Goal: Task Accomplishment & Management: Use online tool/utility

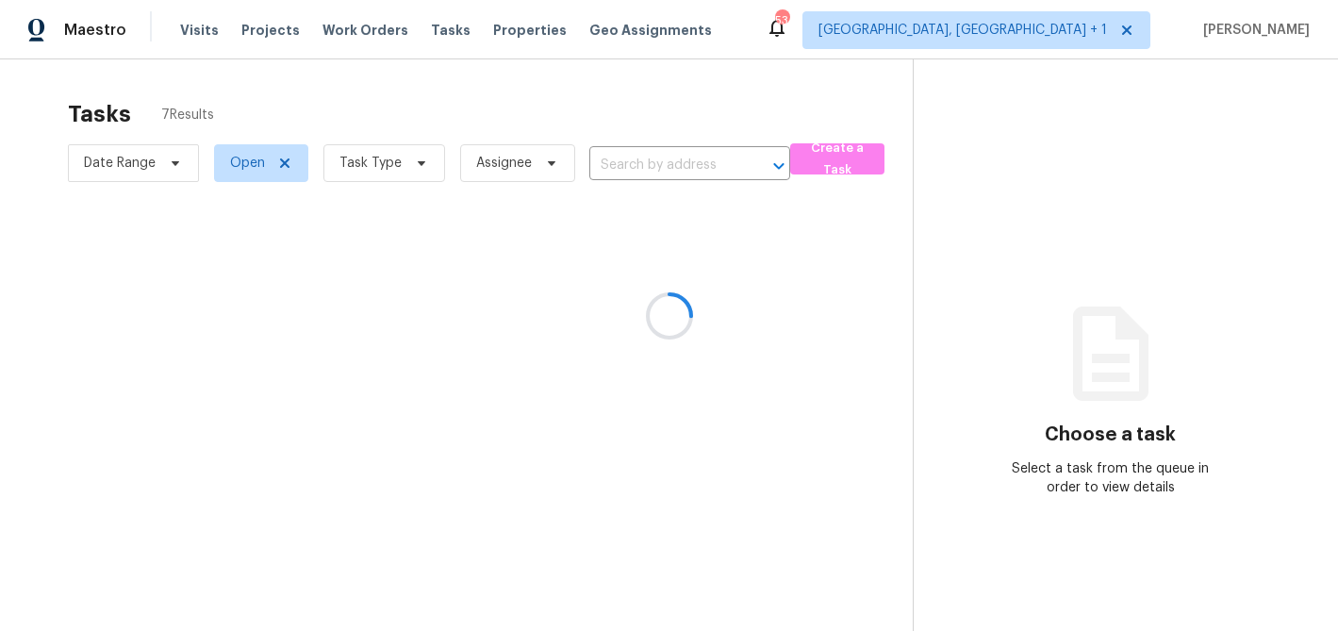
click at [1050, 33] on div at bounding box center [669, 315] width 1338 height 631
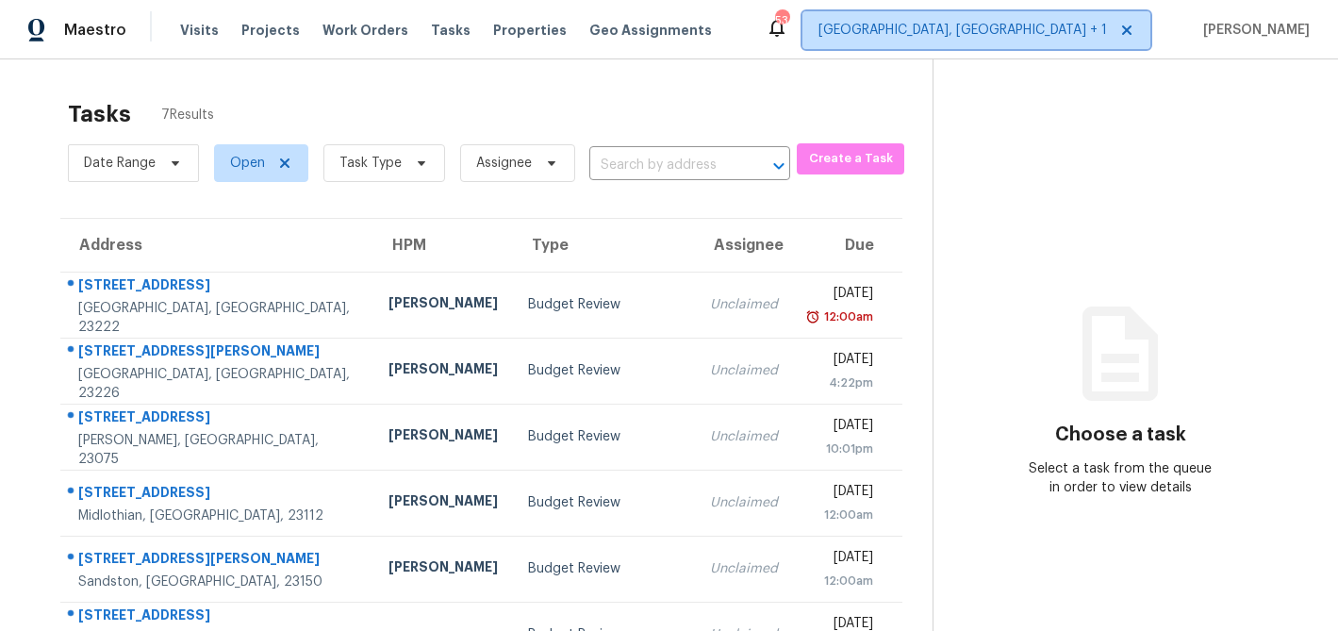
click at [1032, 40] on span "[GEOGRAPHIC_DATA], [GEOGRAPHIC_DATA] + 1" at bounding box center [976, 30] width 348 height 38
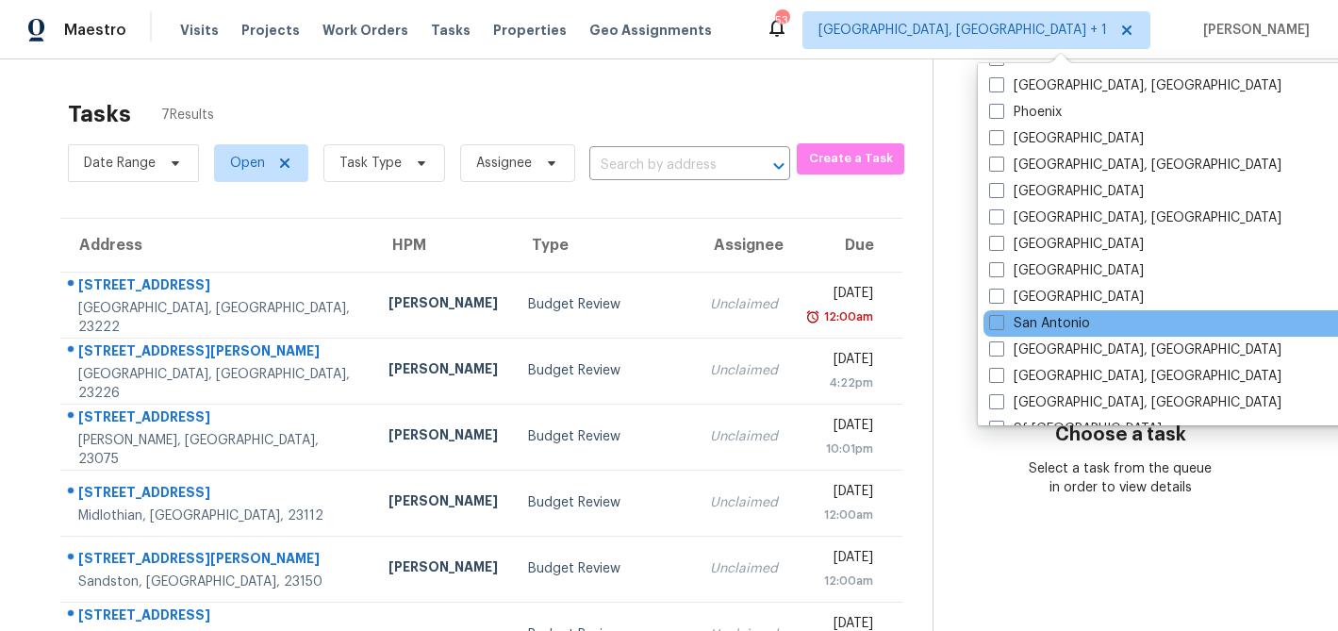
scroll to position [1127, 0]
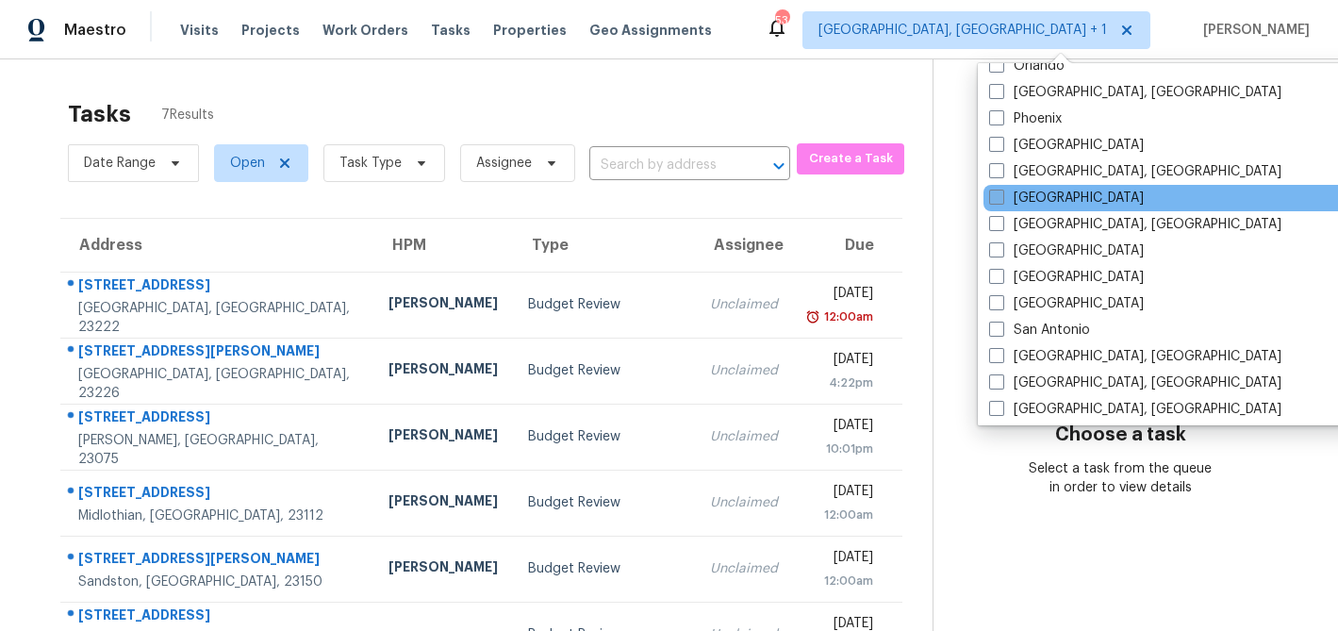
click at [1033, 196] on label "[GEOGRAPHIC_DATA]" at bounding box center [1066, 198] width 155 height 19
click at [1001, 196] on input "[GEOGRAPHIC_DATA]" at bounding box center [995, 195] width 12 height 12
checkbox input "true"
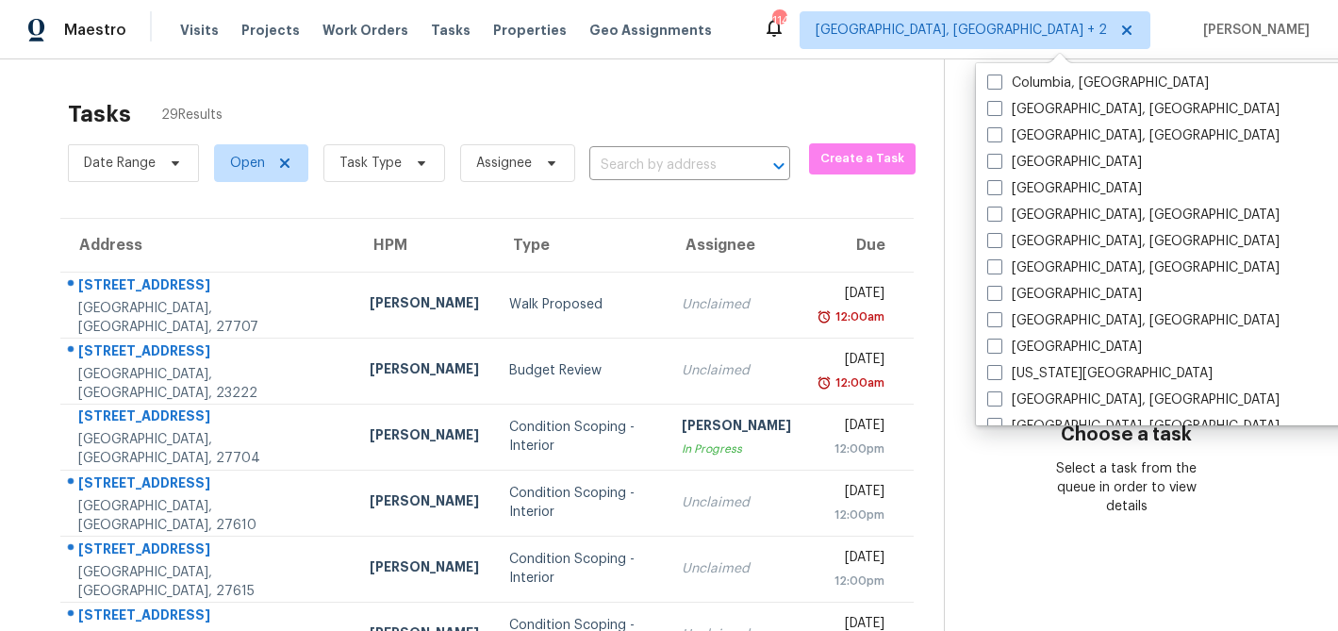
scroll to position [519, 0]
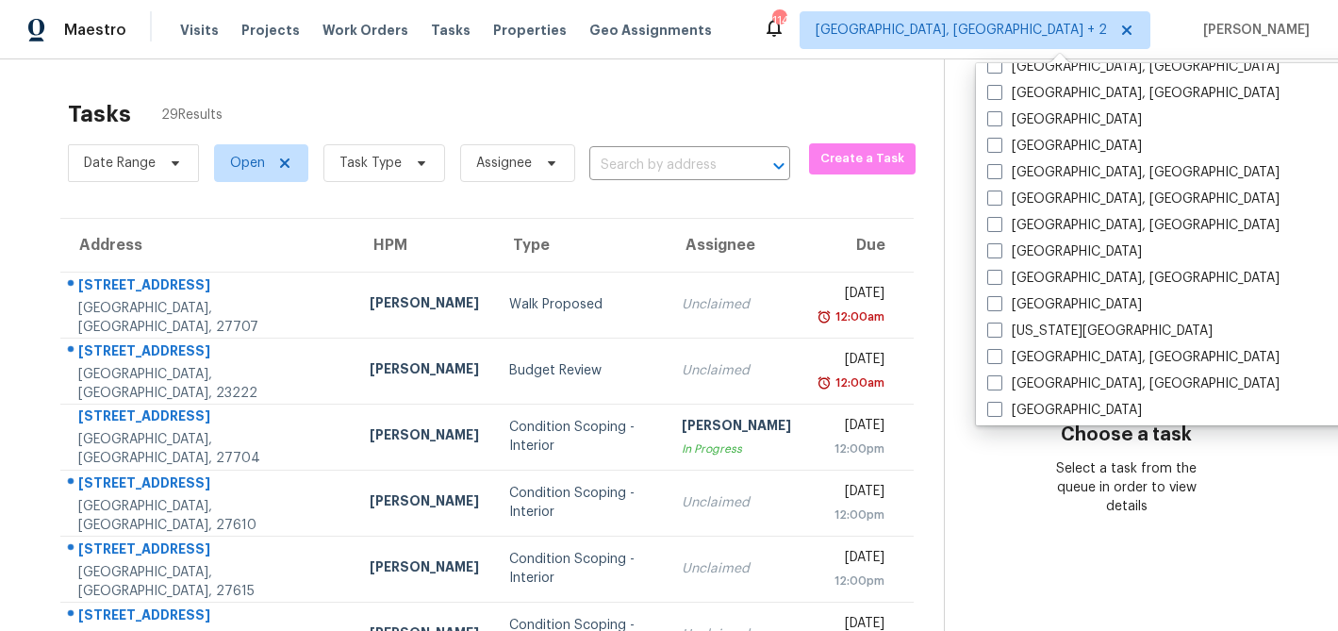
click at [1033, 196] on label "[GEOGRAPHIC_DATA], [GEOGRAPHIC_DATA]" at bounding box center [1133, 199] width 292 height 19
click at [1000, 196] on input "[GEOGRAPHIC_DATA], [GEOGRAPHIC_DATA]" at bounding box center [993, 196] width 12 height 12
checkbox input "true"
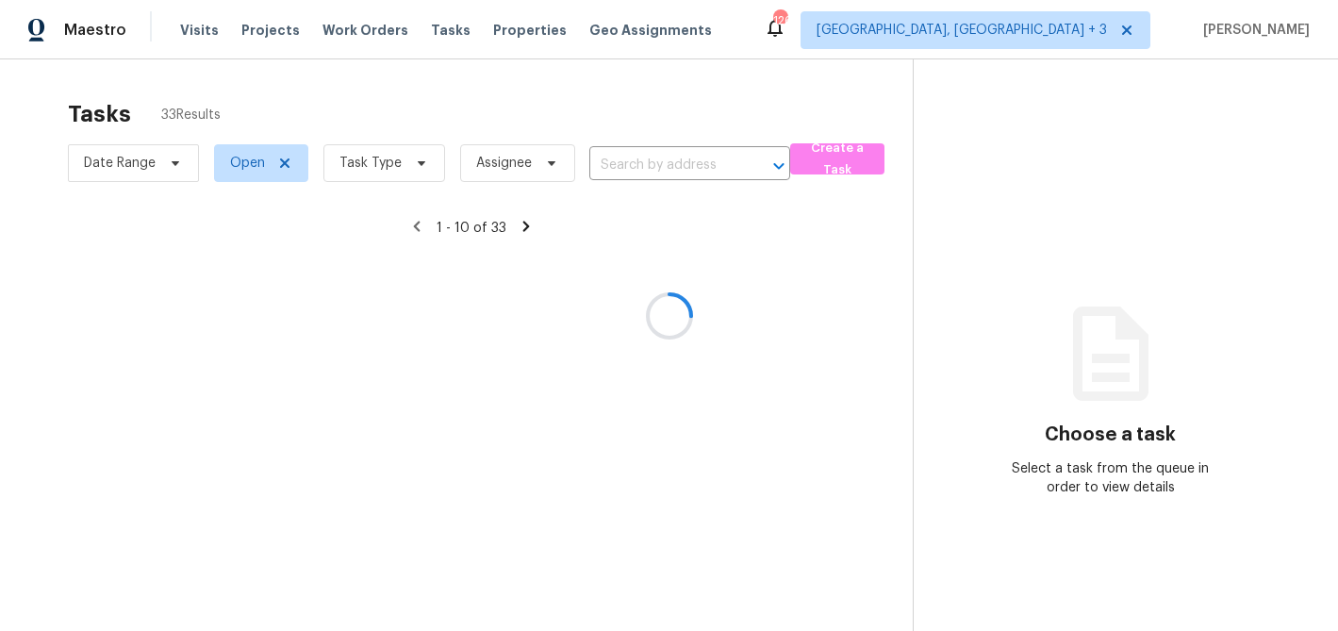
click at [924, 106] on div at bounding box center [669, 315] width 1338 height 631
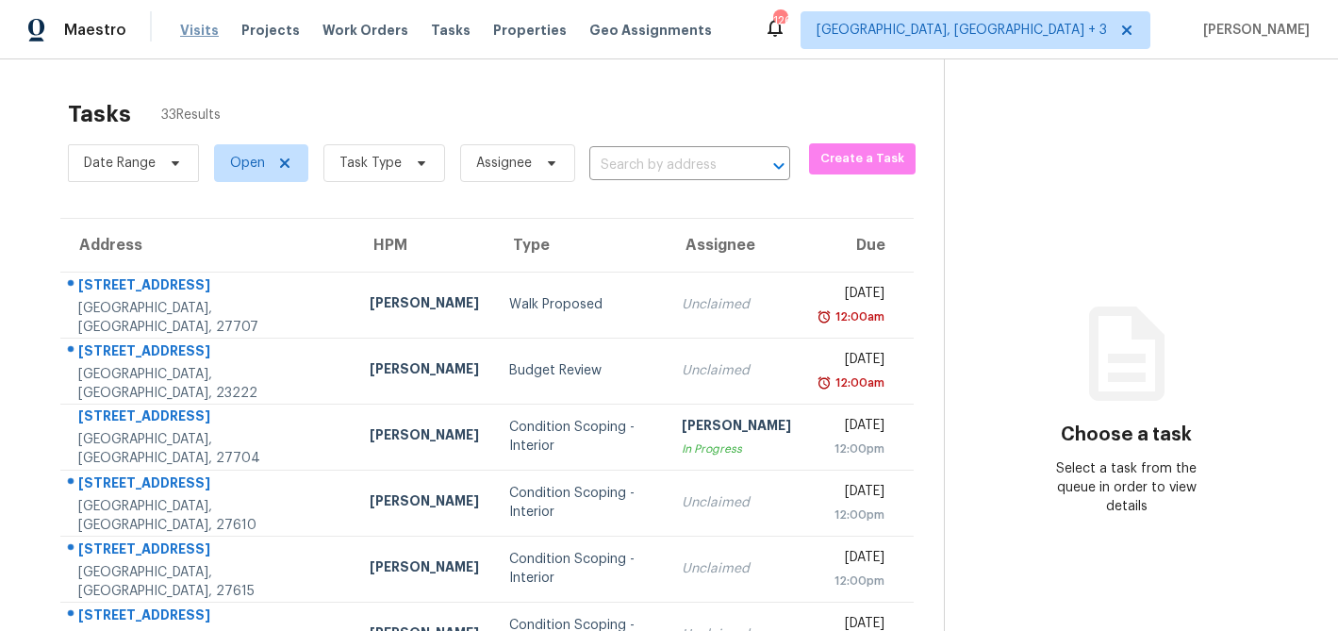
click at [190, 31] on span "Visits" at bounding box center [199, 30] width 39 height 19
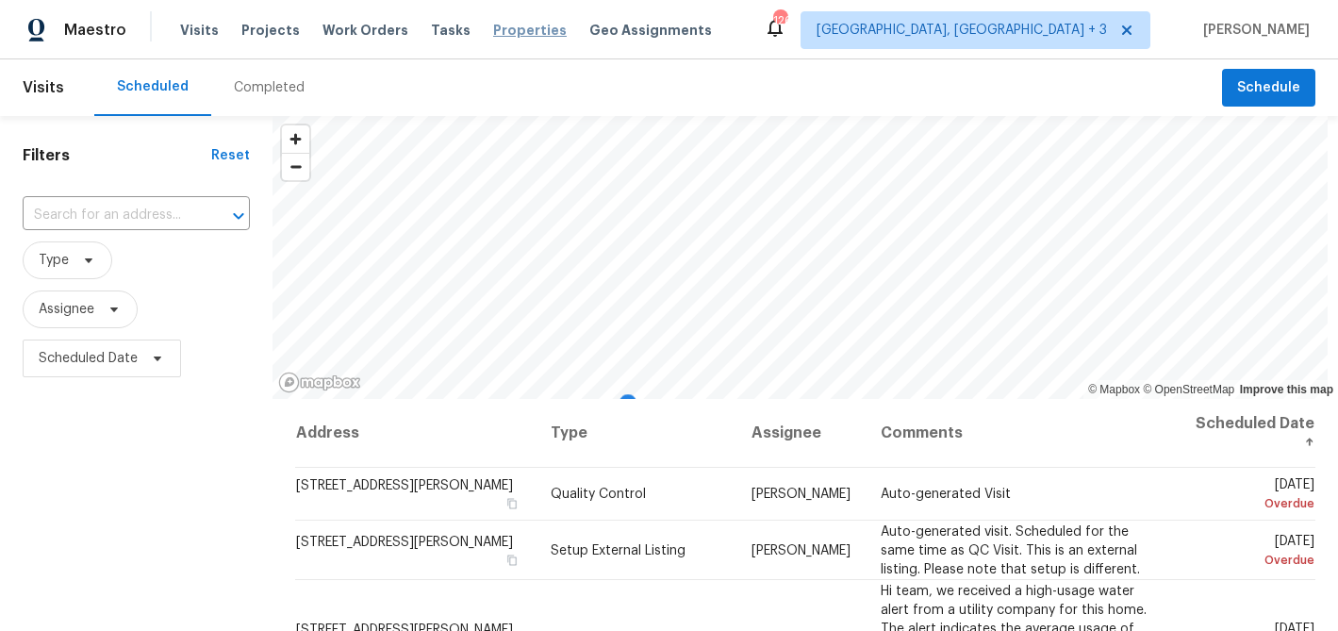
click at [493, 36] on span "Properties" at bounding box center [530, 30] width 74 height 19
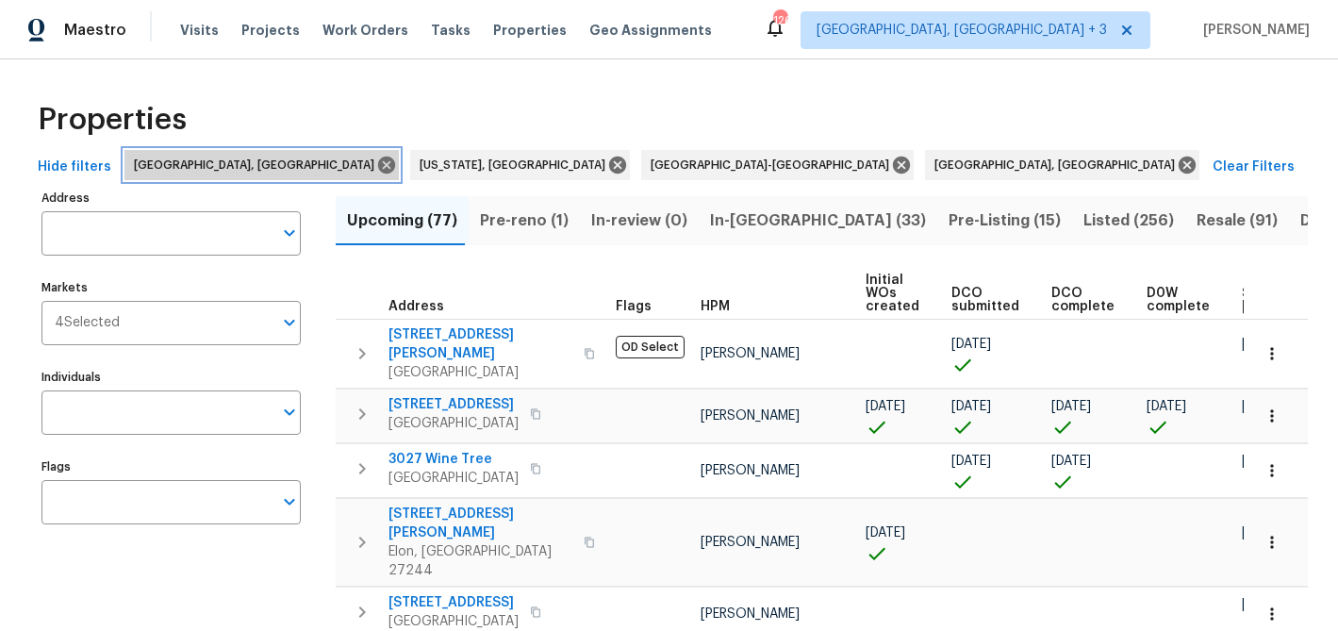
click at [378, 171] on icon at bounding box center [386, 165] width 17 height 17
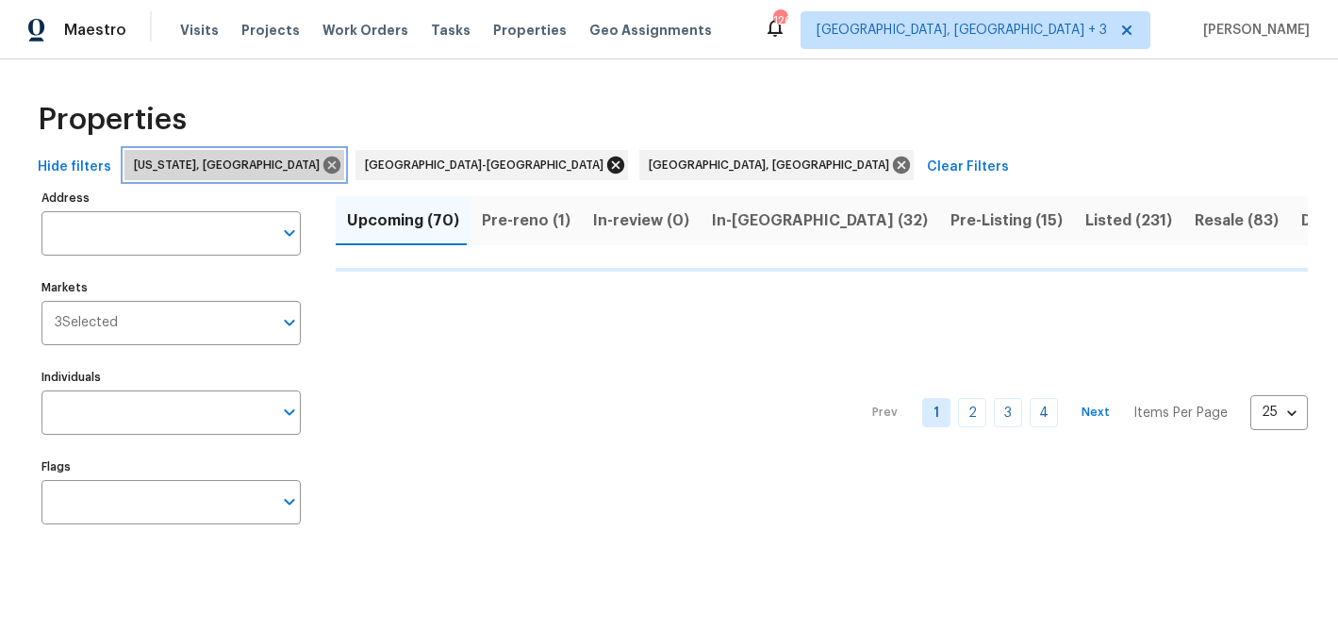
click at [323, 165] on icon at bounding box center [331, 165] width 17 height 17
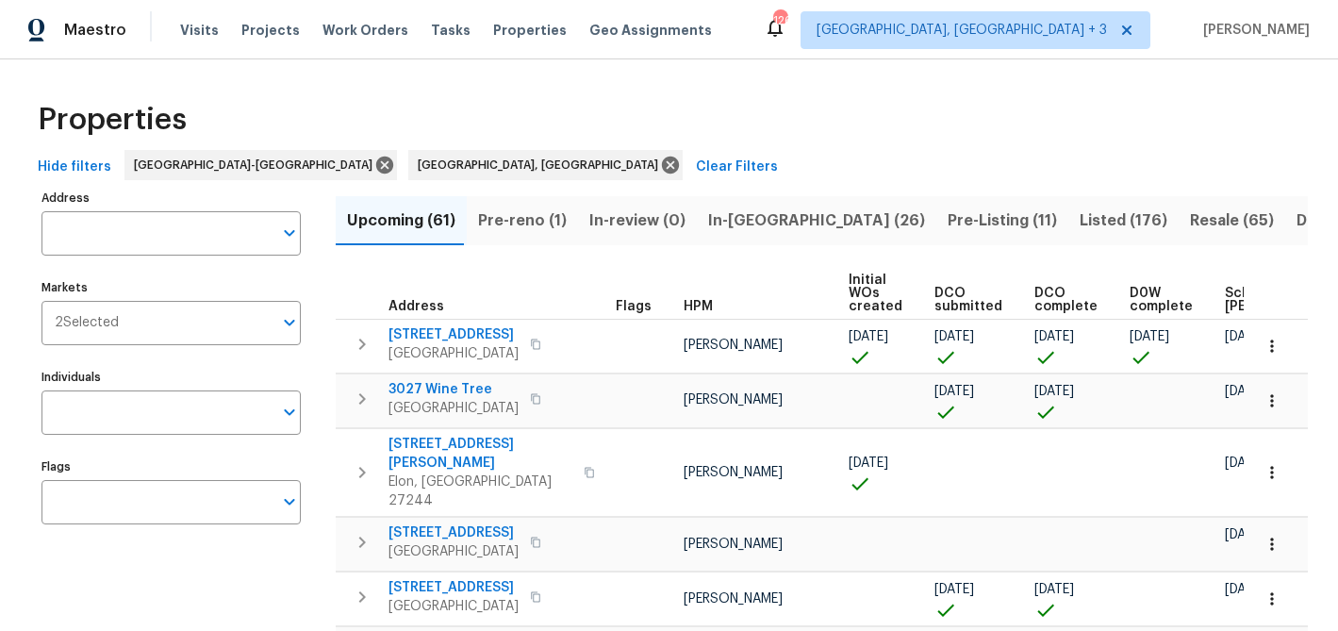
click at [1080, 218] on span "Listed (176)" at bounding box center [1124, 220] width 88 height 26
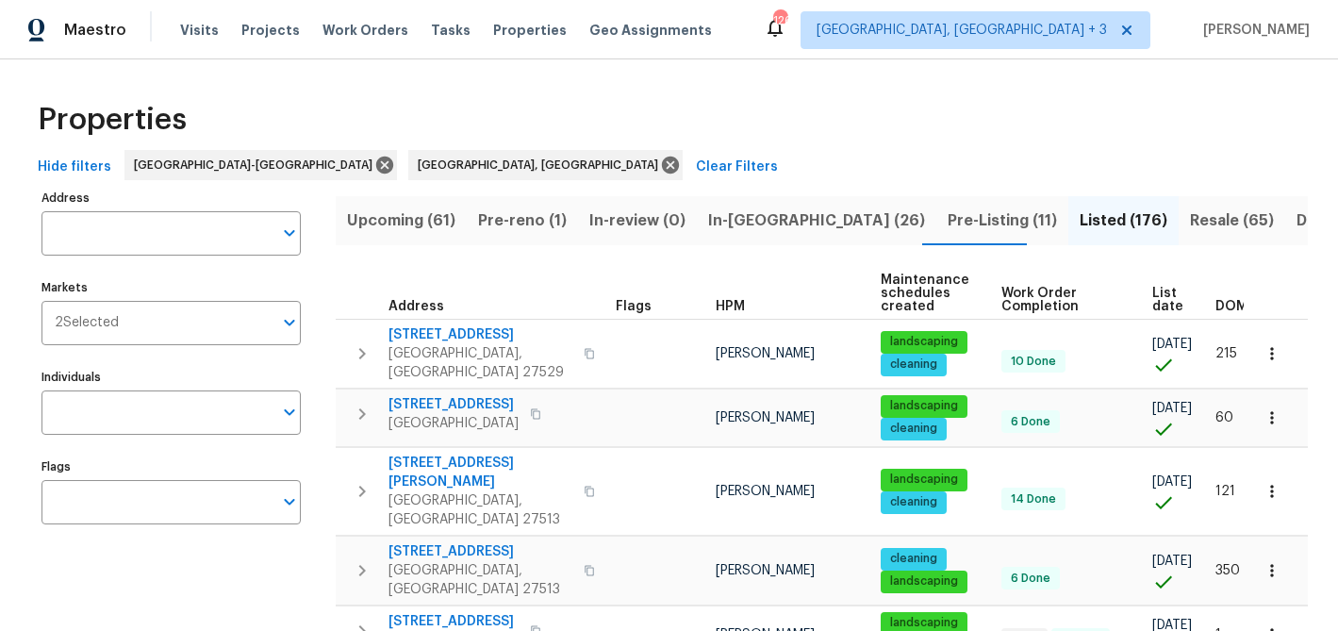
click at [1179, 301] on span "List date" at bounding box center [1167, 300] width 31 height 26
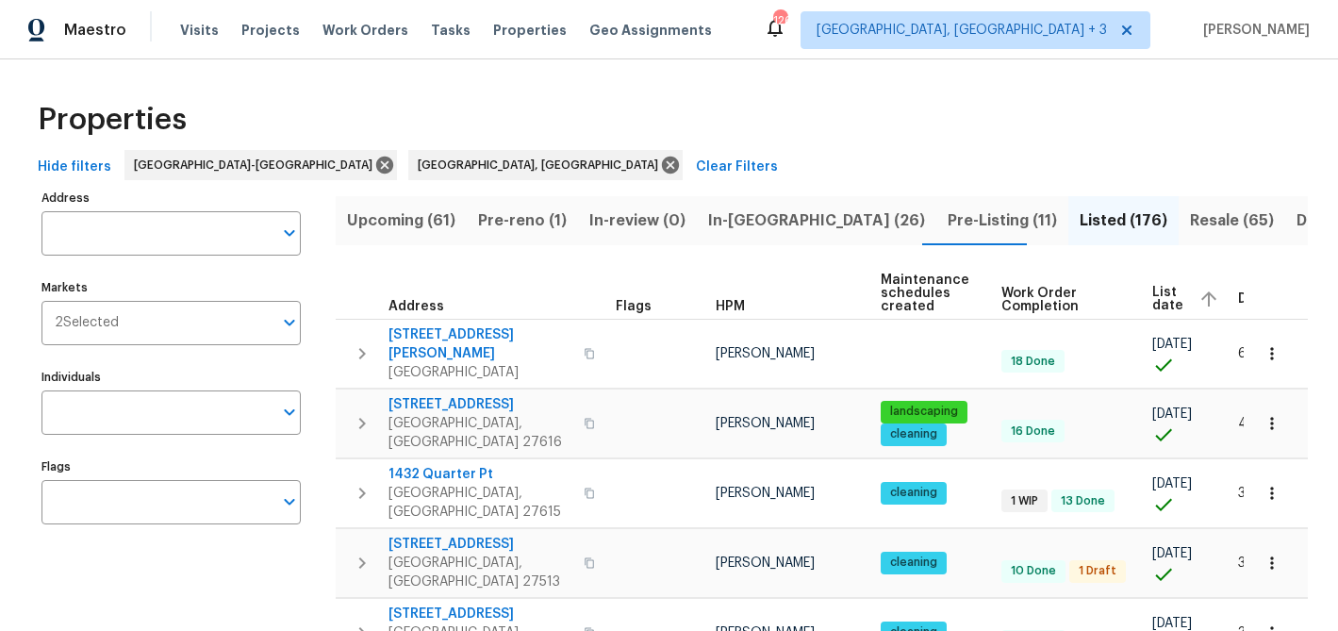
click at [1199, 296] on icon "button" at bounding box center [1209, 299] width 23 height 23
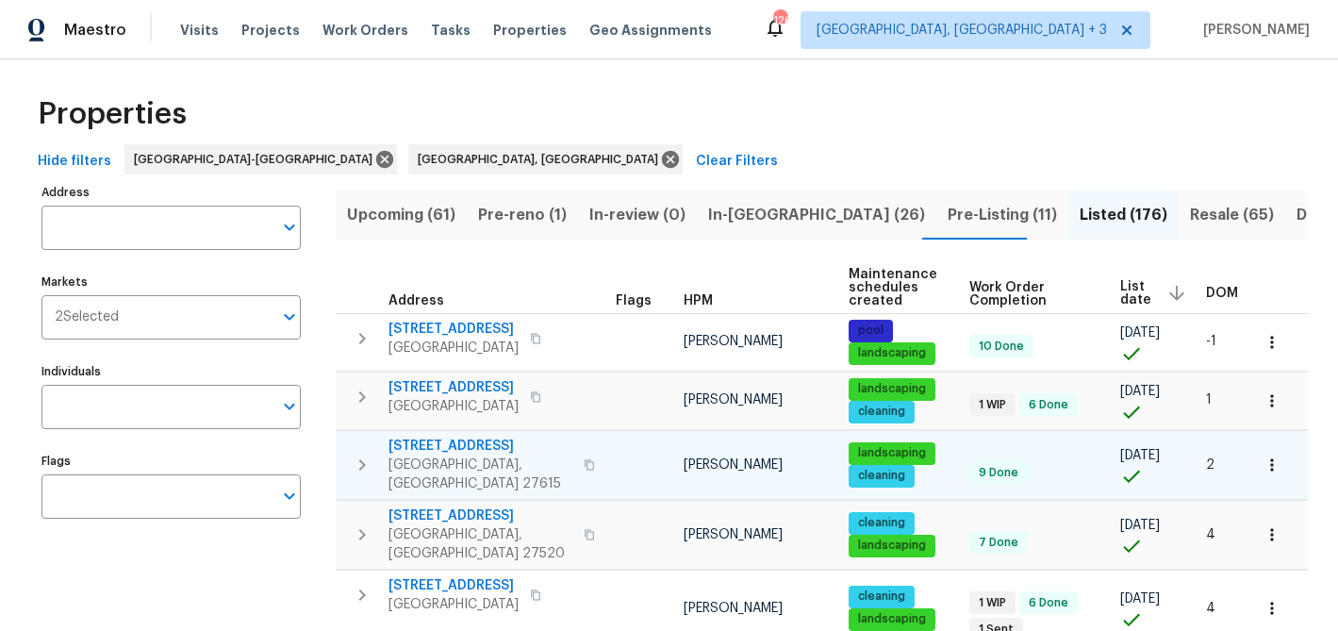
scroll to position [8, 0]
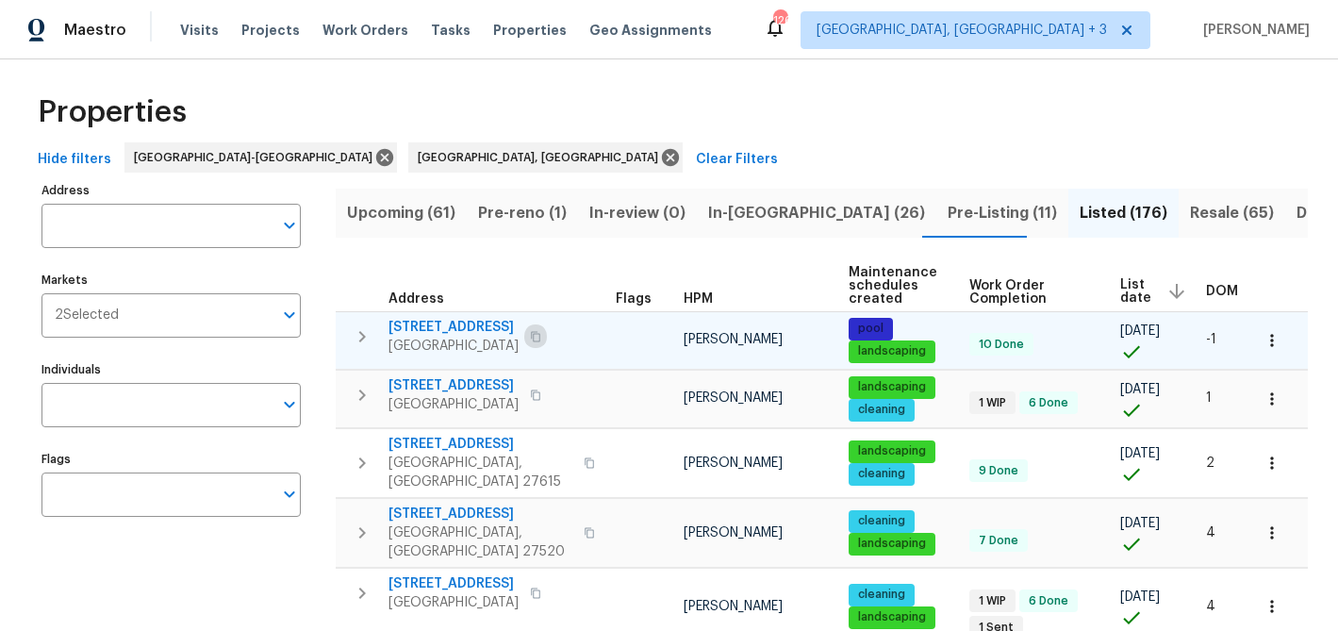
drag, startPoint x: 523, startPoint y: 334, endPoint x: 1002, endPoint y: 313, distance: 479.5
click at [530, 334] on icon "button" at bounding box center [535, 336] width 11 height 11
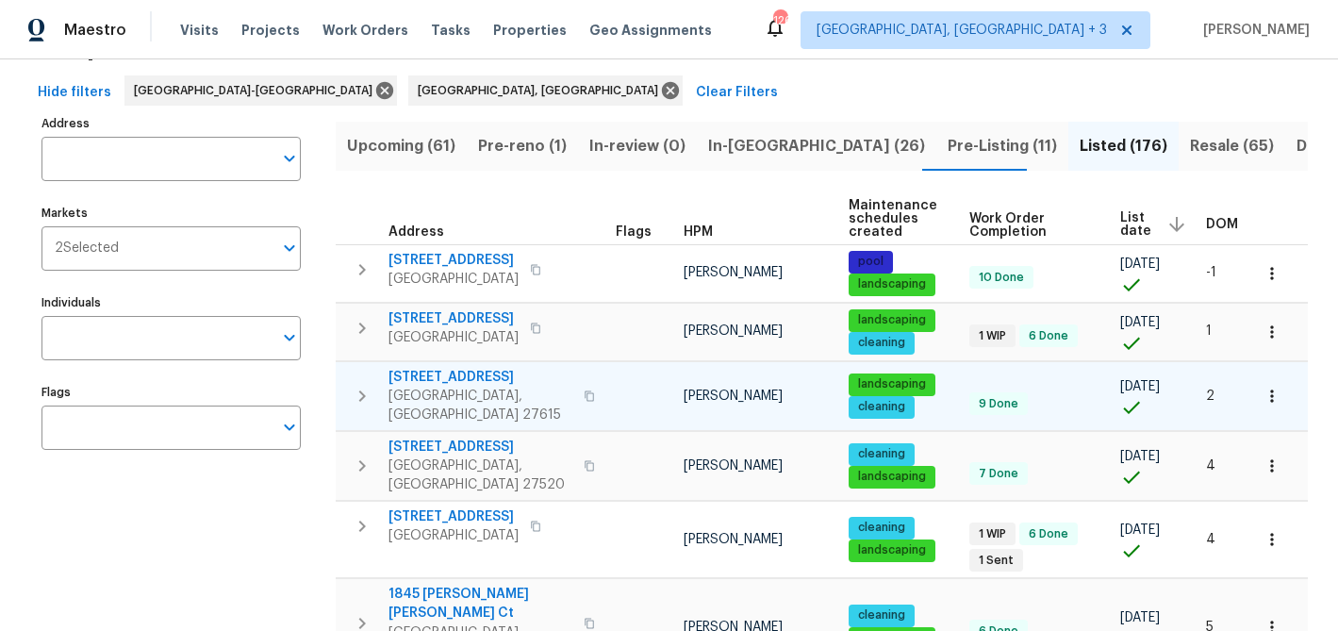
scroll to position [75, 0]
click at [584, 389] on icon "button" at bounding box center [589, 394] width 11 height 11
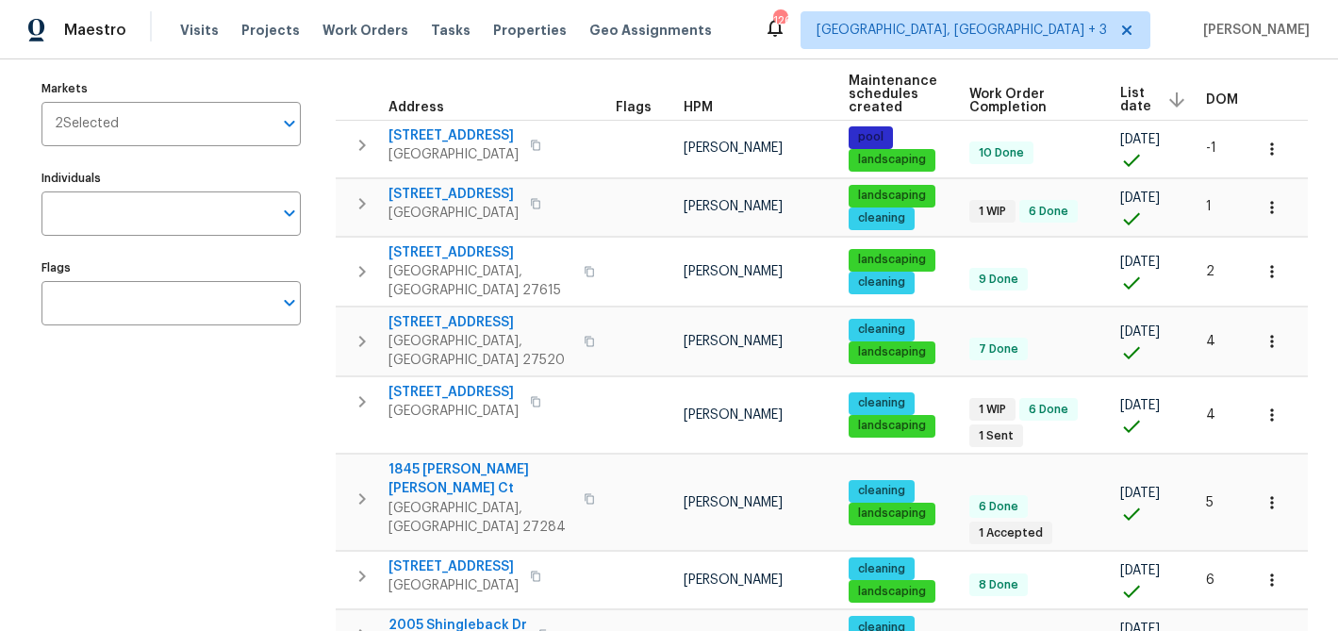
scroll to position [204, 0]
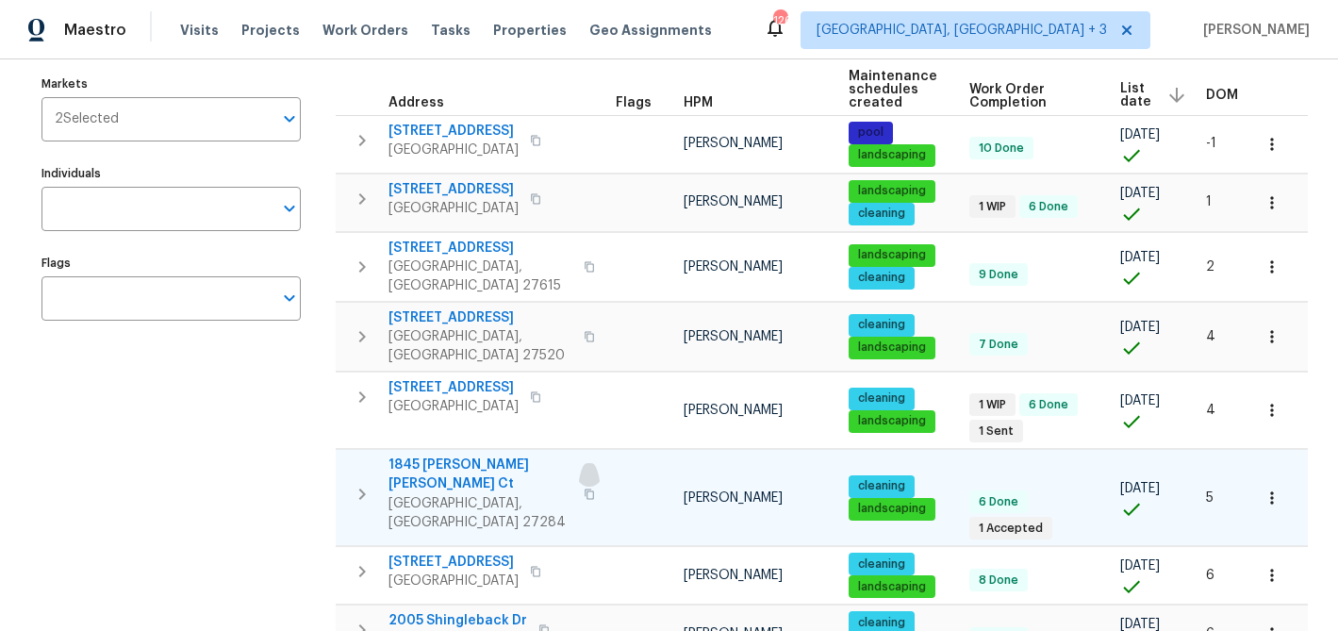
click at [584, 488] on icon "button" at bounding box center [589, 493] width 11 height 11
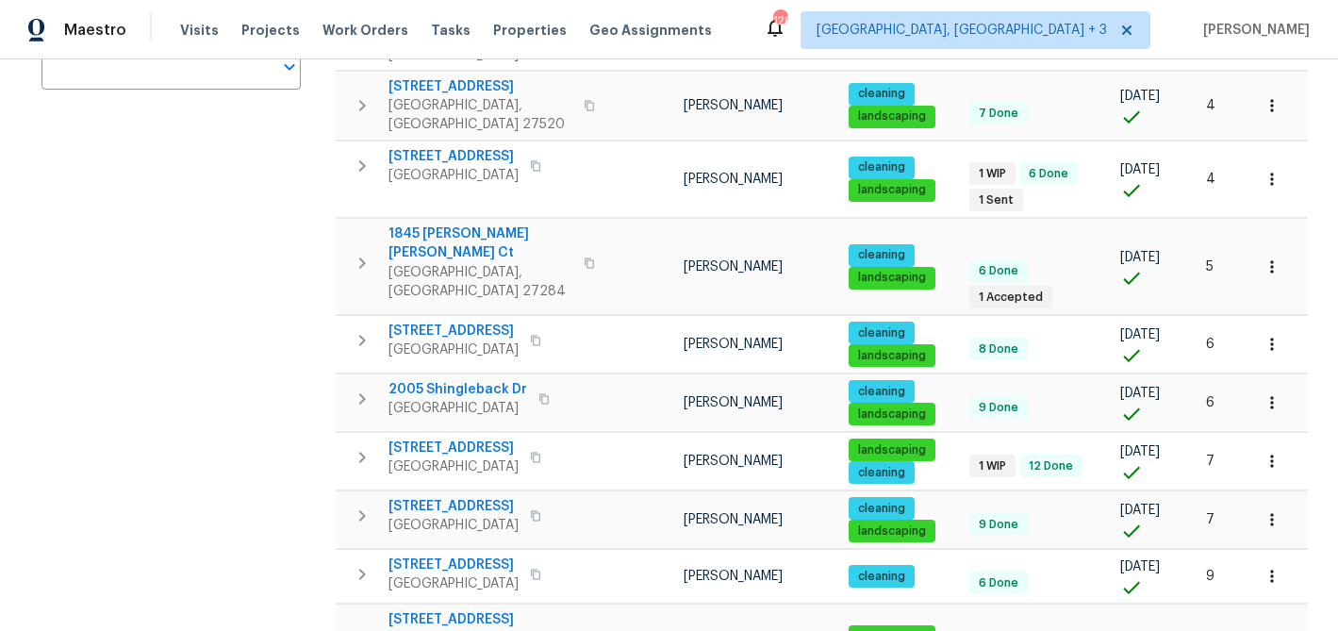
scroll to position [436, 0]
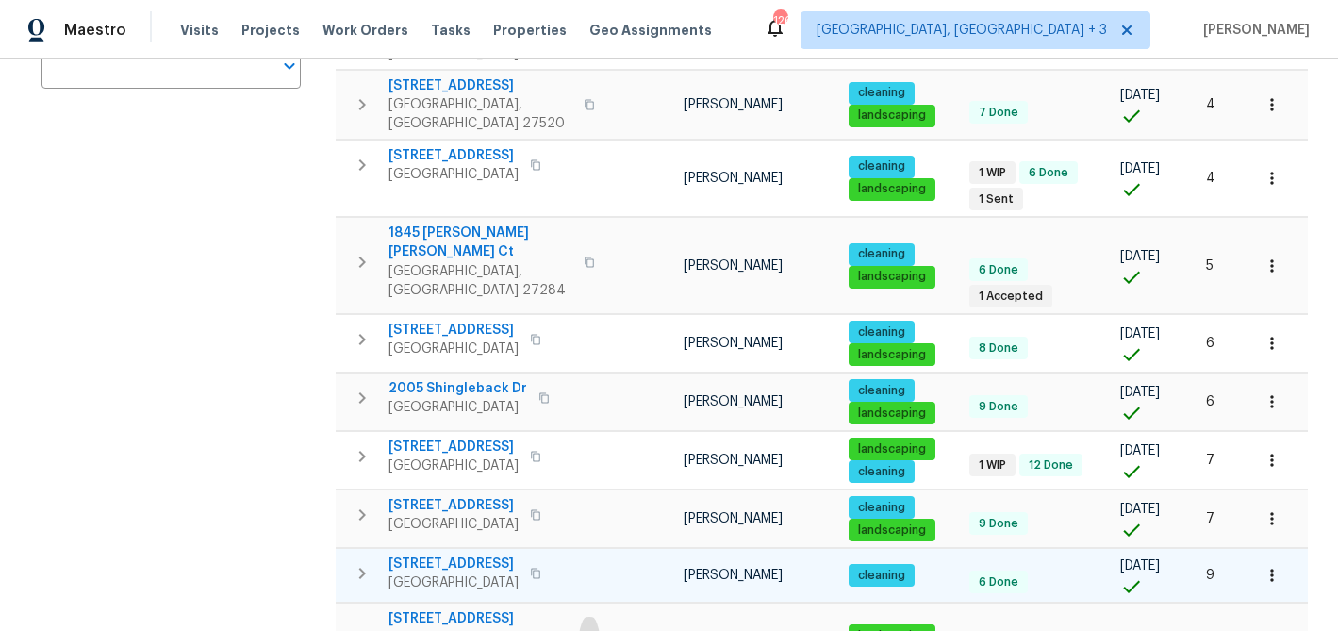
drag, startPoint x: 533, startPoint y: 584, endPoint x: 805, endPoint y: 525, distance: 278.7
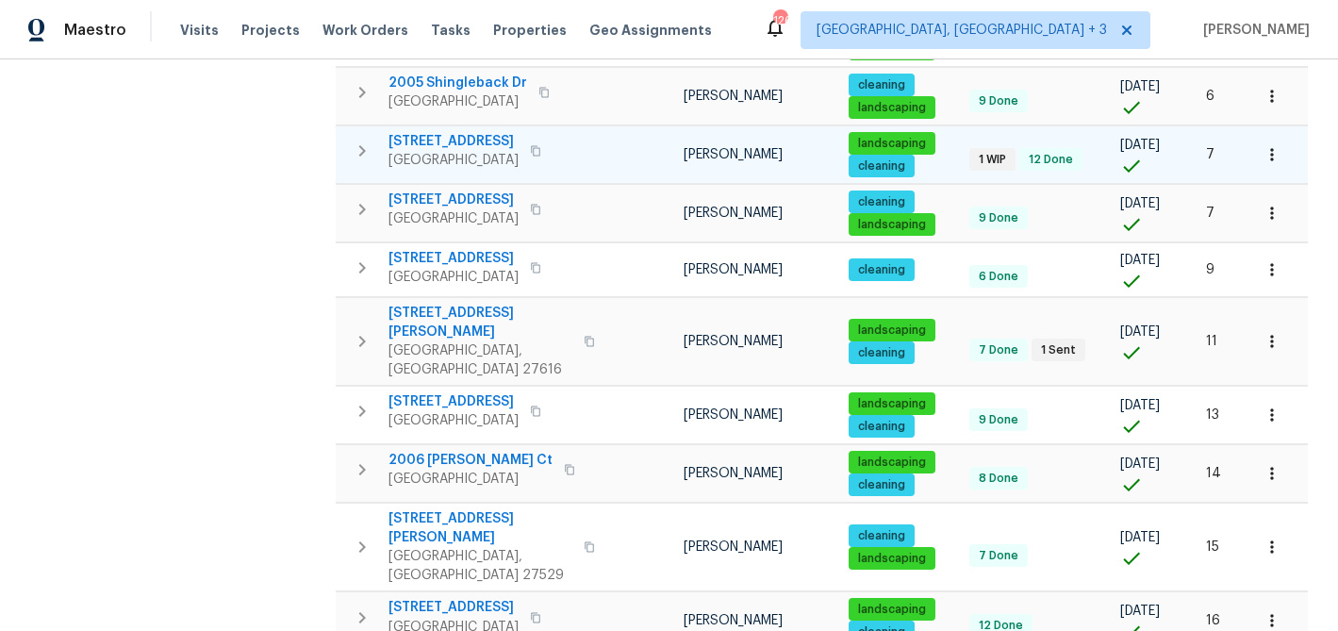
scroll to position [769, 0]
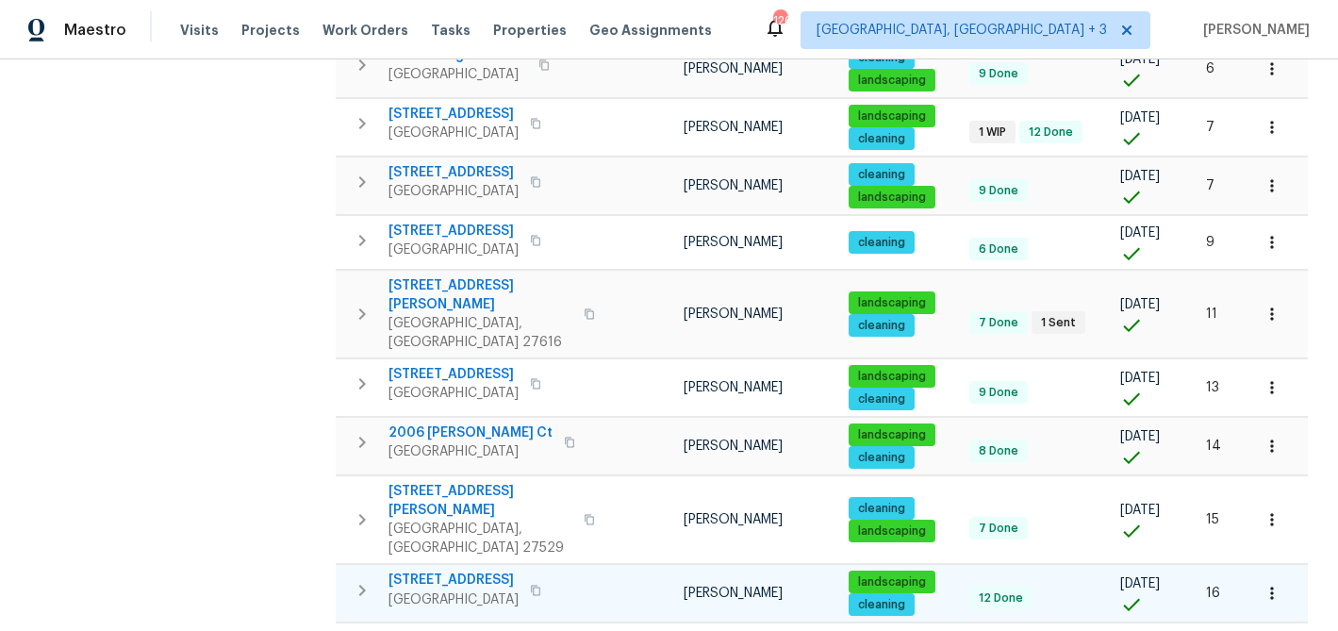
click at [530, 585] on icon "button" at bounding box center [535, 590] width 11 height 11
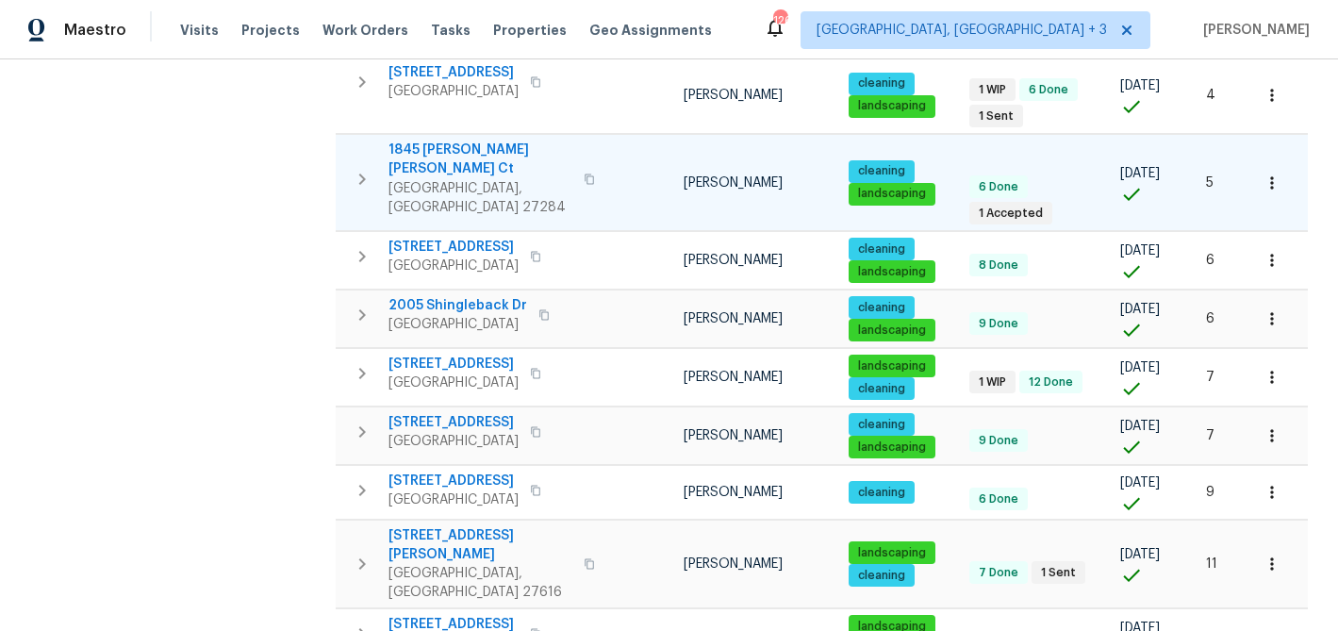
scroll to position [0, 0]
